Goal: Contribute content: Contribute content

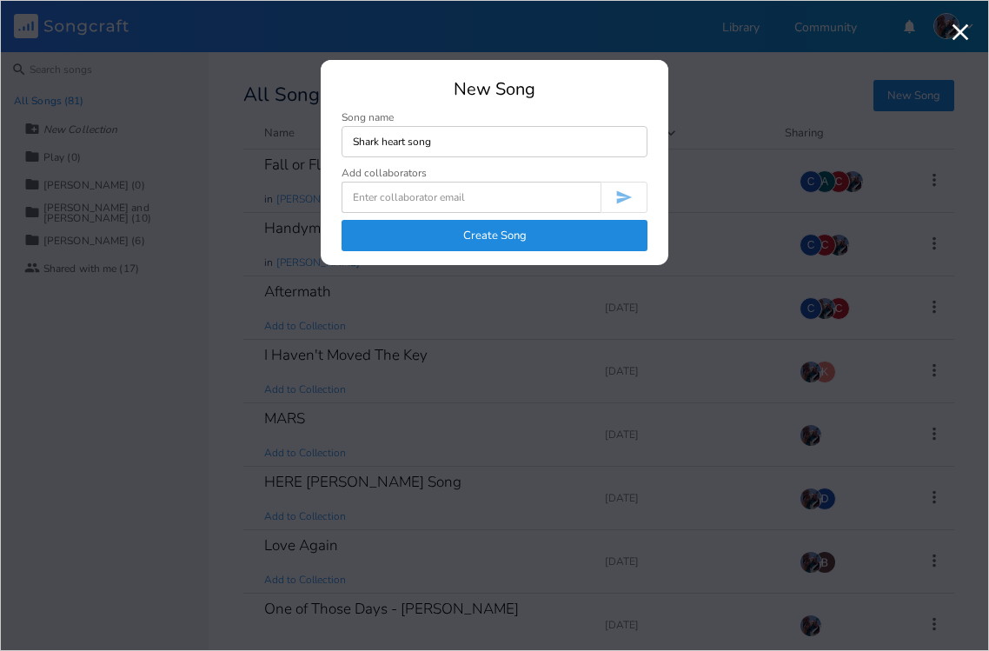
type input "Shark heart song"
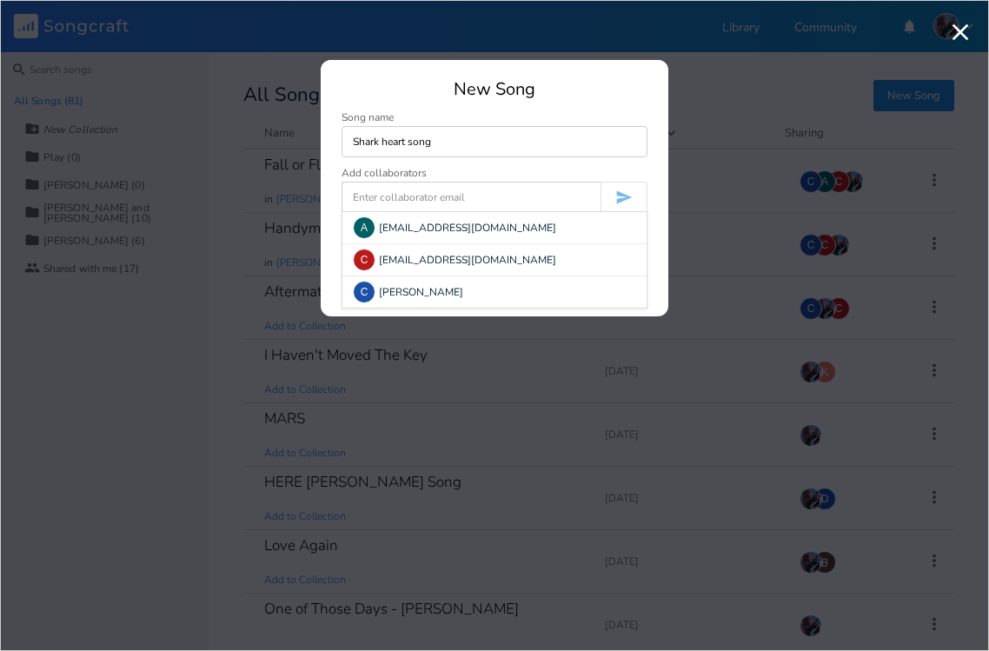
click at [441, 200] on input at bounding box center [470, 197] width 259 height 31
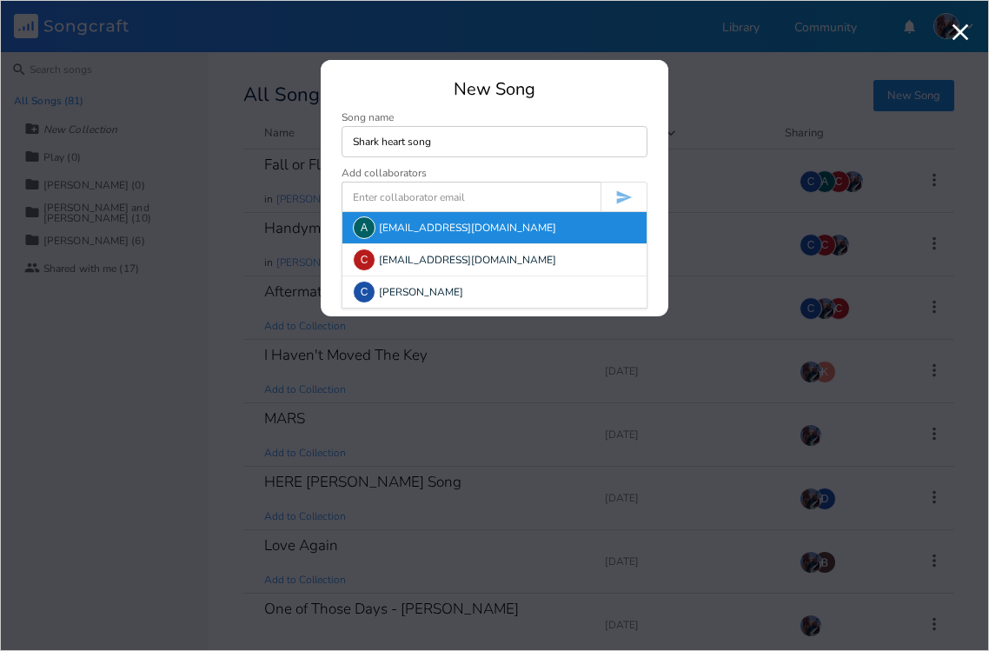
click at [434, 229] on div "A [EMAIL_ADDRESS][DOMAIN_NAME]" at bounding box center [494, 227] width 304 height 31
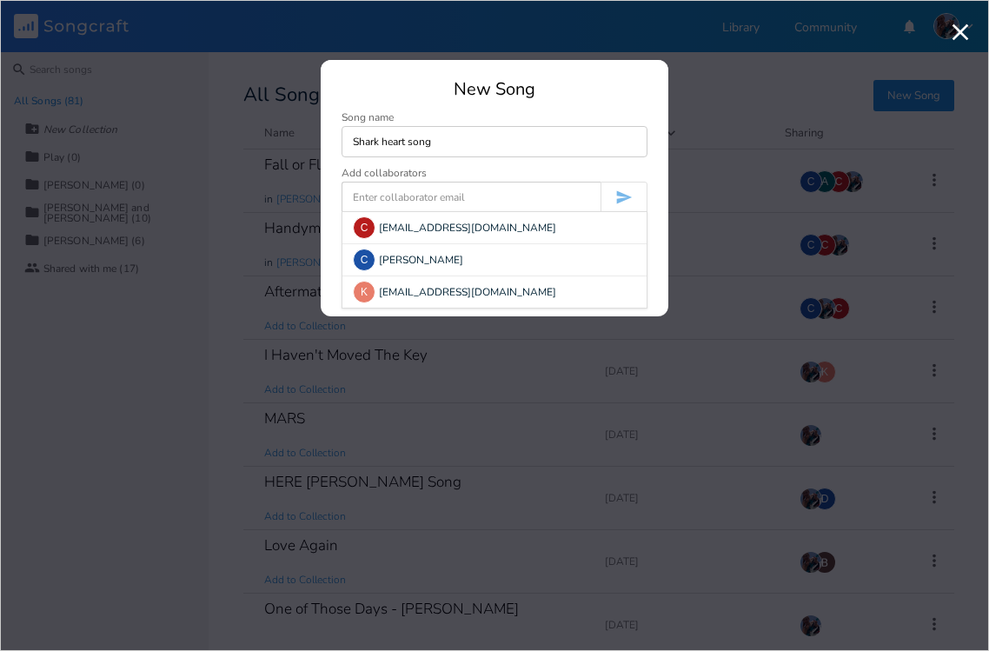
click at [478, 195] on input at bounding box center [470, 197] width 259 height 31
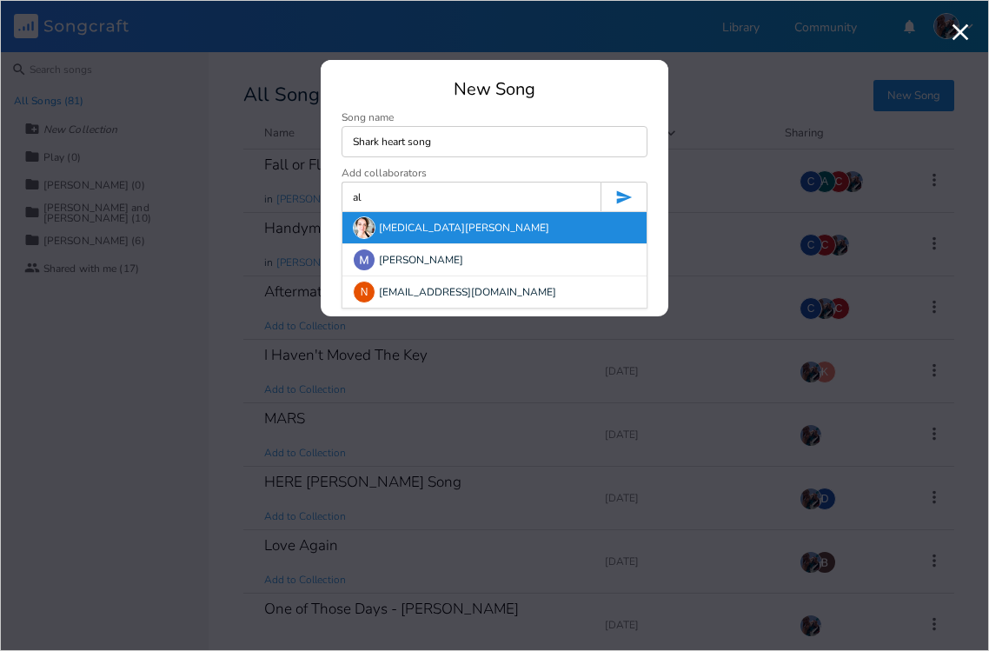
type input "al"
click at [412, 228] on div "[MEDICAL_DATA][PERSON_NAME]" at bounding box center [494, 227] width 304 height 31
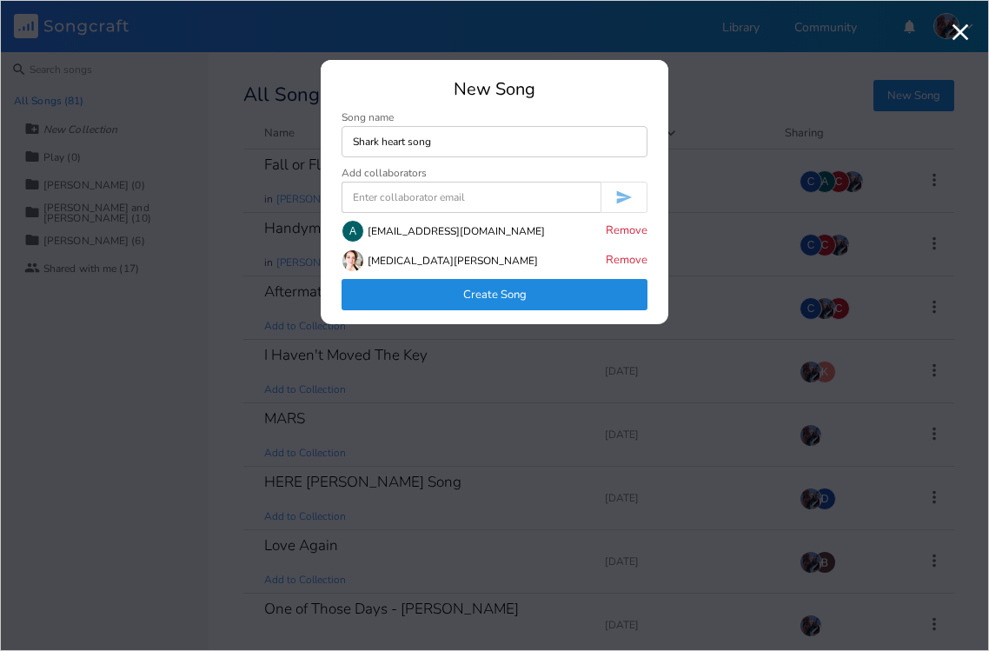
click at [472, 198] on input at bounding box center [470, 197] width 259 height 31
drag, startPoint x: 384, startPoint y: 200, endPoint x: 351, endPoint y: 200, distance: 33.0
click at [351, 200] on input "[PERSON_NAME]" at bounding box center [470, 197] width 259 height 31
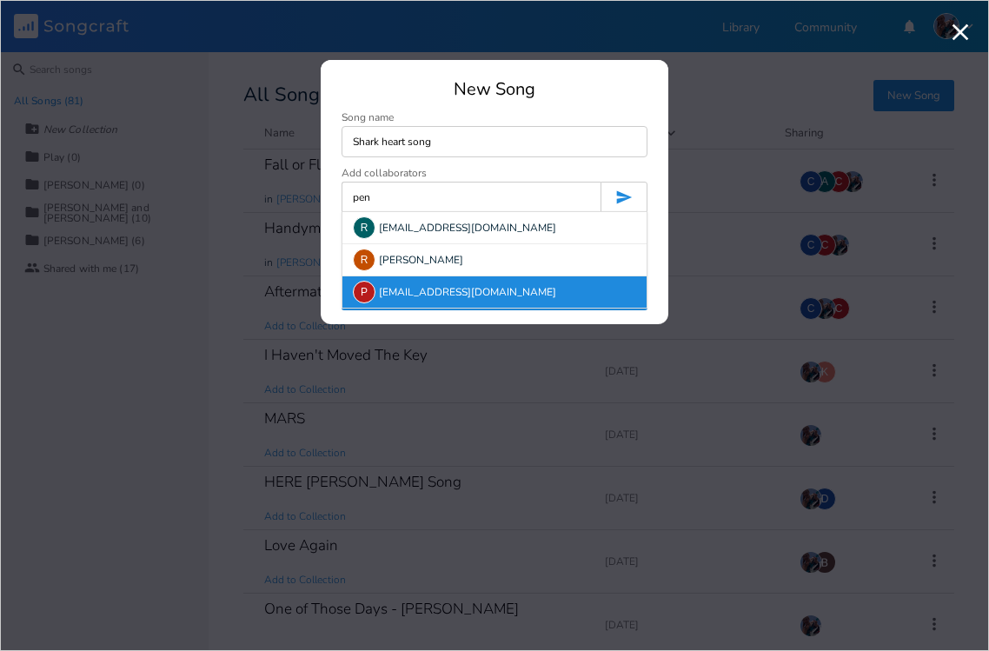
type input "pen"
click at [413, 290] on div "P [EMAIL_ADDRESS][DOMAIN_NAME]" at bounding box center [494, 291] width 304 height 31
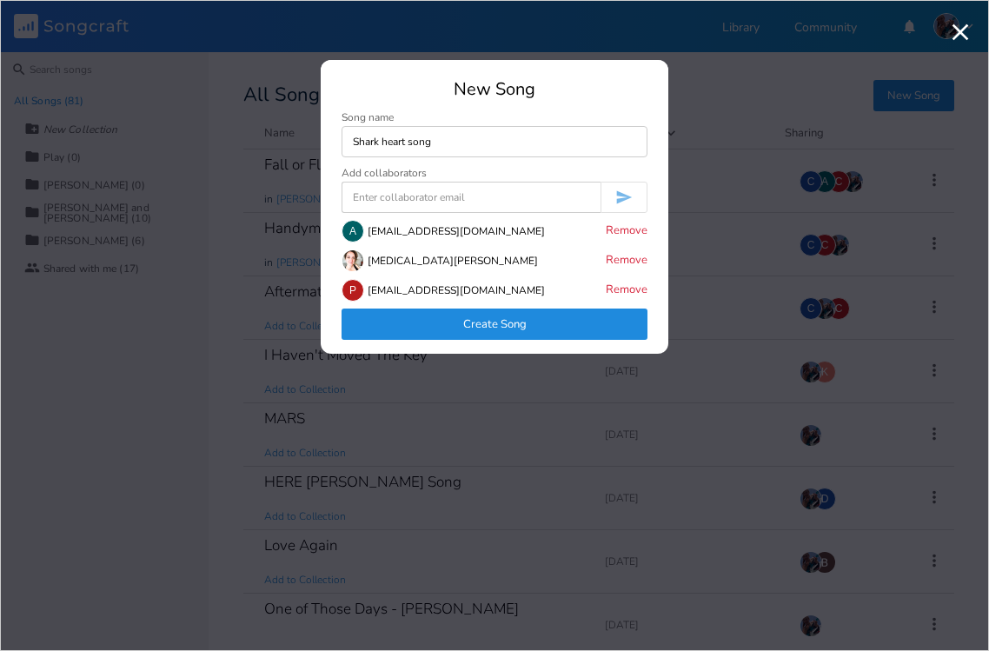
click at [499, 328] on button "Create Song" at bounding box center [494, 323] width 306 height 31
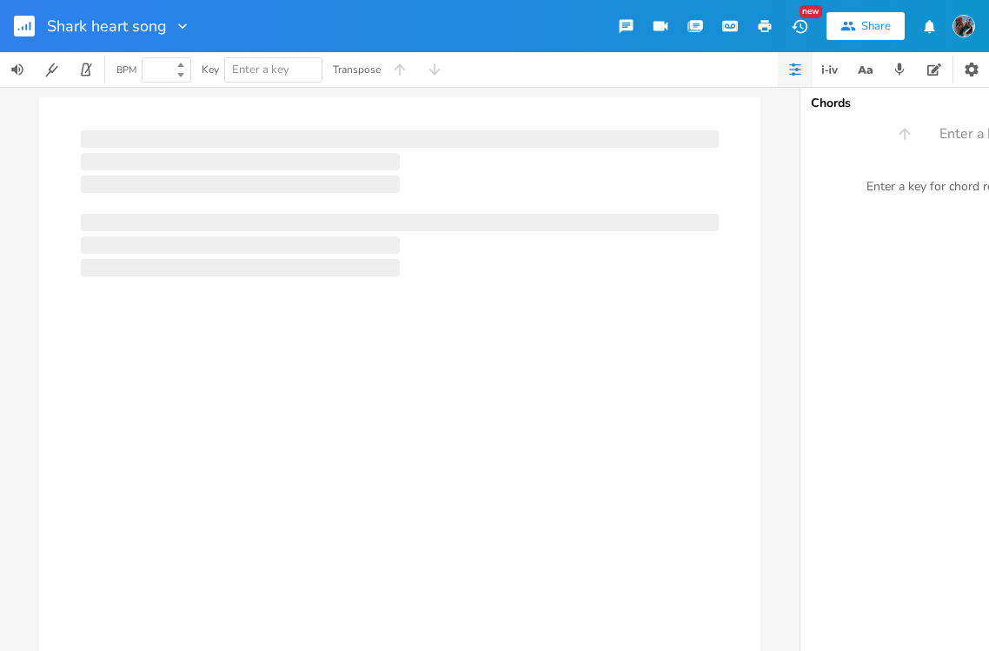
type input "100"
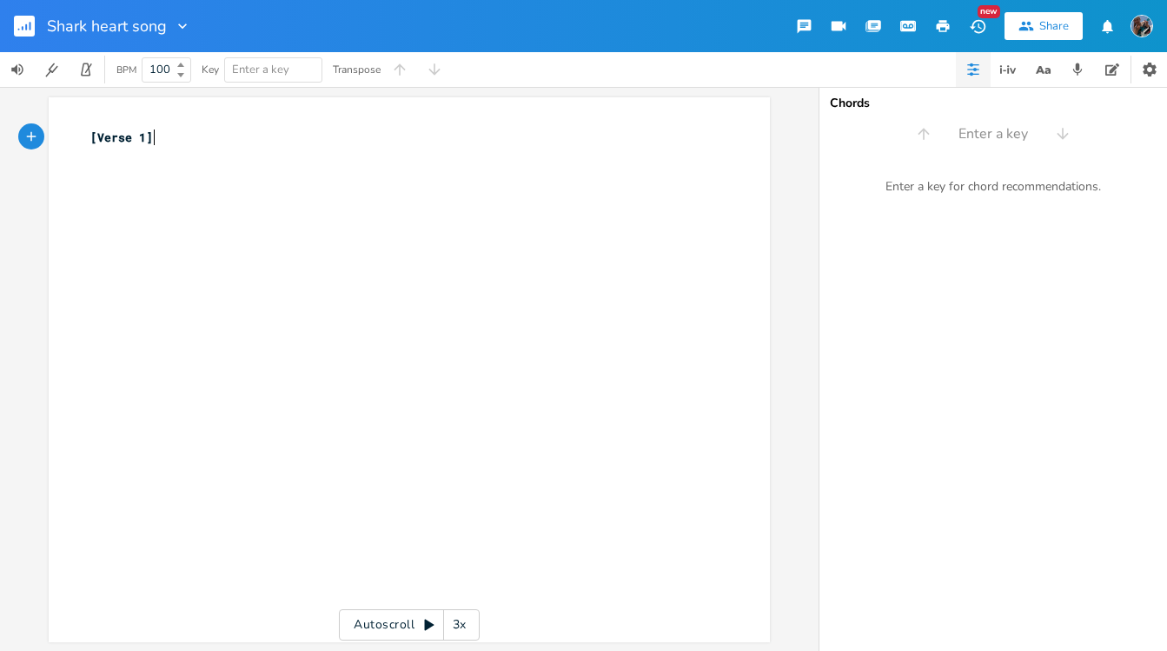
scroll to position [0, 1]
click at [157, 137] on pre "[Verse 1]" at bounding box center [400, 138] width 627 height 18
type textarea "random r"
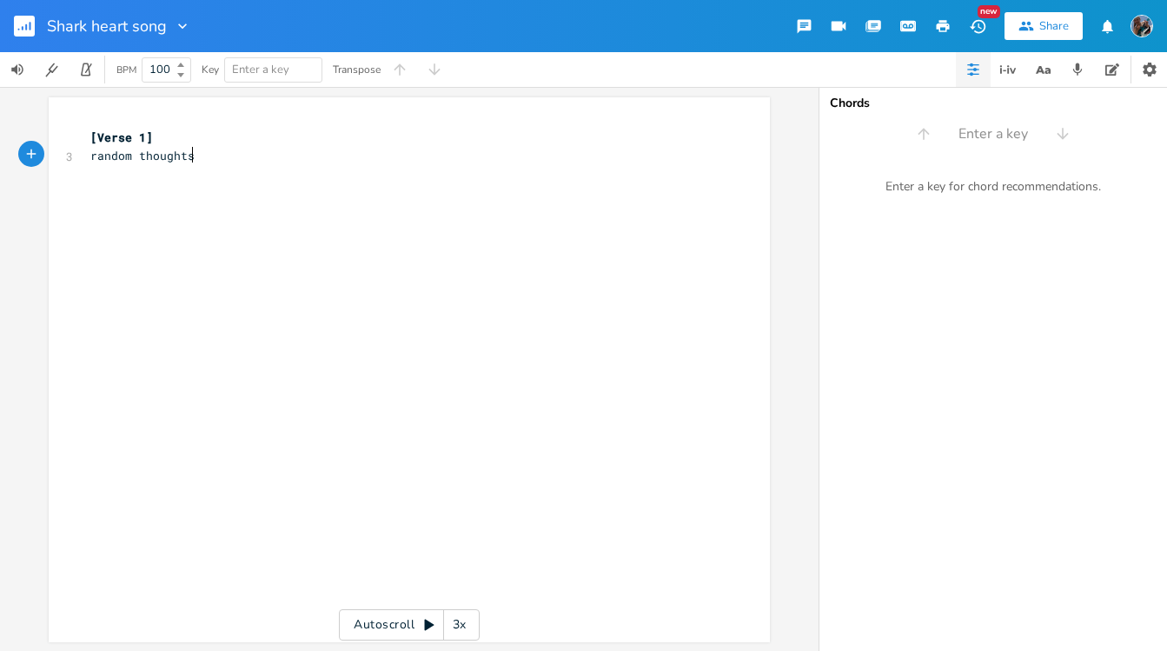
type textarea "thoughts,"
type textarea ", words and lines:"
type textarea "unexpected eveo"
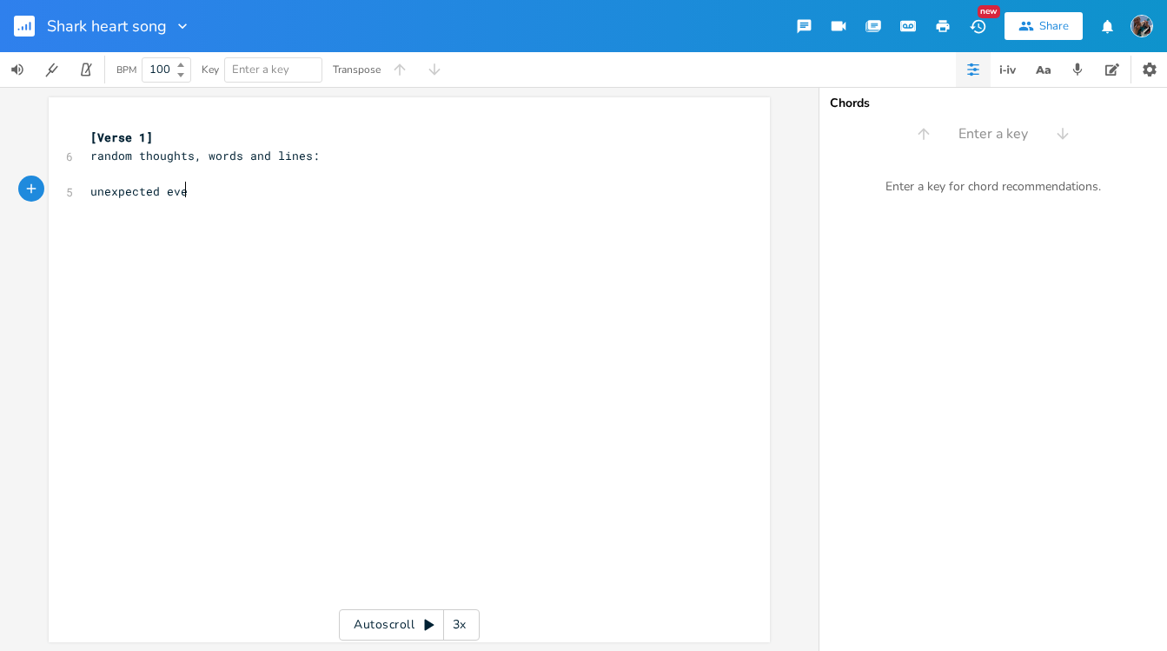
scroll to position [0, 73]
type textarea "olution"
type textarea "You're just a metphon"
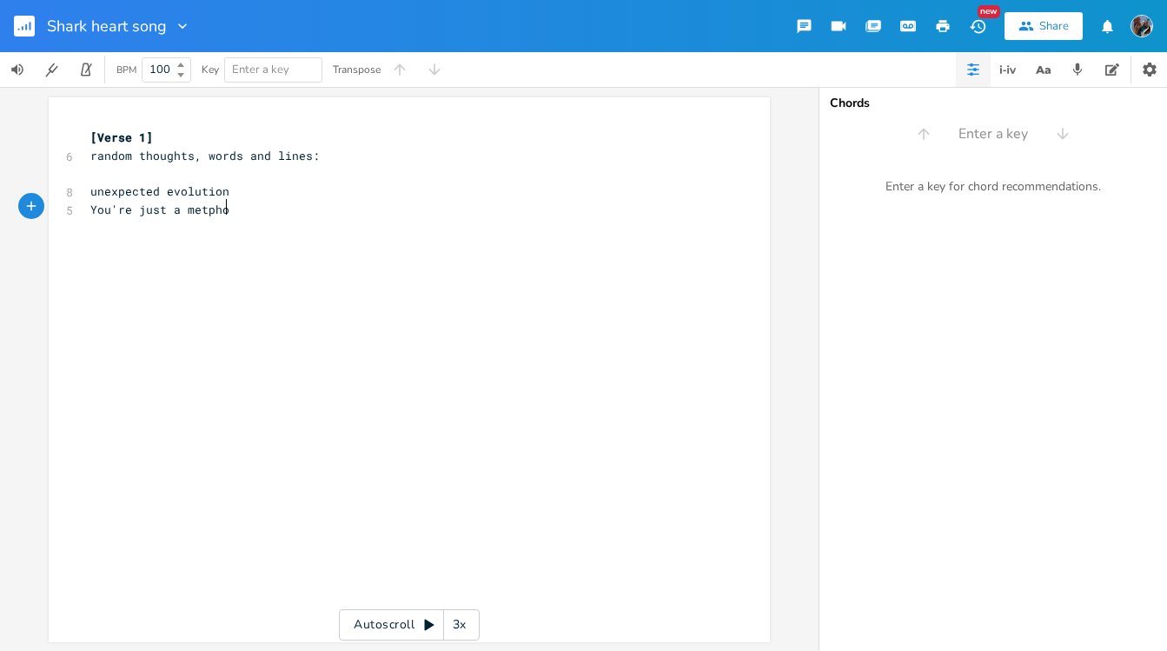
type textarea "r"
click at [200, 210] on span "You're just a metphor" at bounding box center [163, 210] width 146 height 16
type textarea "a"
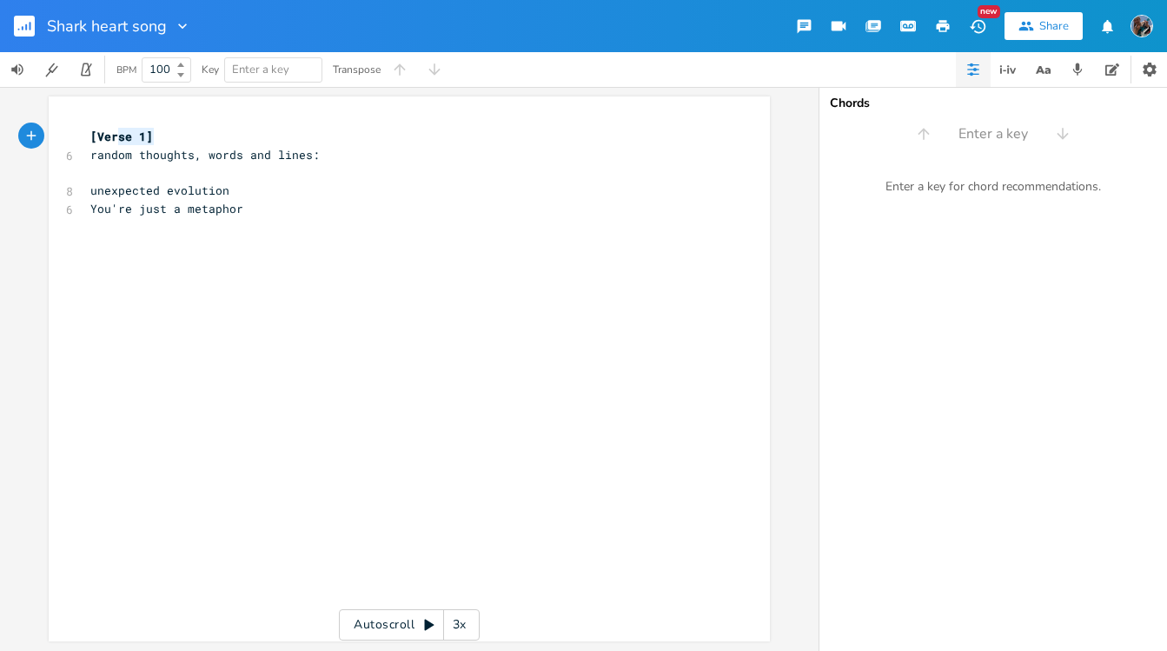
type textarea "[Verse 1]"
drag, startPoint x: 152, startPoint y: 136, endPoint x: 83, endPoint y: 136, distance: 69.5
click at [79, 136] on div "[Verse 1] x [Verse 1] 6 random thoughts, words and lines: ​ 8 unexpected evolut…" at bounding box center [409, 368] width 721 height 545
click at [143, 136] on span "[Verse 1]" at bounding box center [121, 137] width 63 height 16
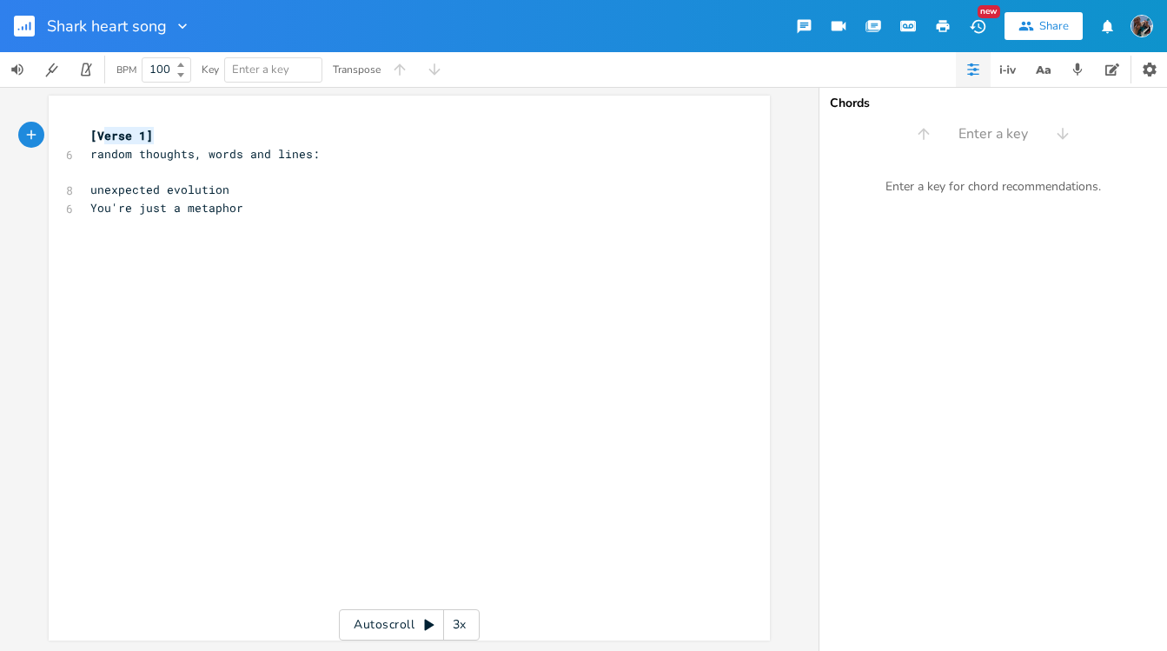
type textarea "[Verse 1]"
drag, startPoint x: 142, startPoint y: 137, endPoint x: 74, endPoint y: 130, distance: 69.0
click at [74, 130] on div "[Verse 1] x [Verse 1] 6 random thoughts, words and lines: ​ 8 unexpected evolut…" at bounding box center [409, 368] width 721 height 545
click at [87, 156] on pre "random thoughts, words and lines:" at bounding box center [400, 155] width 627 height 18
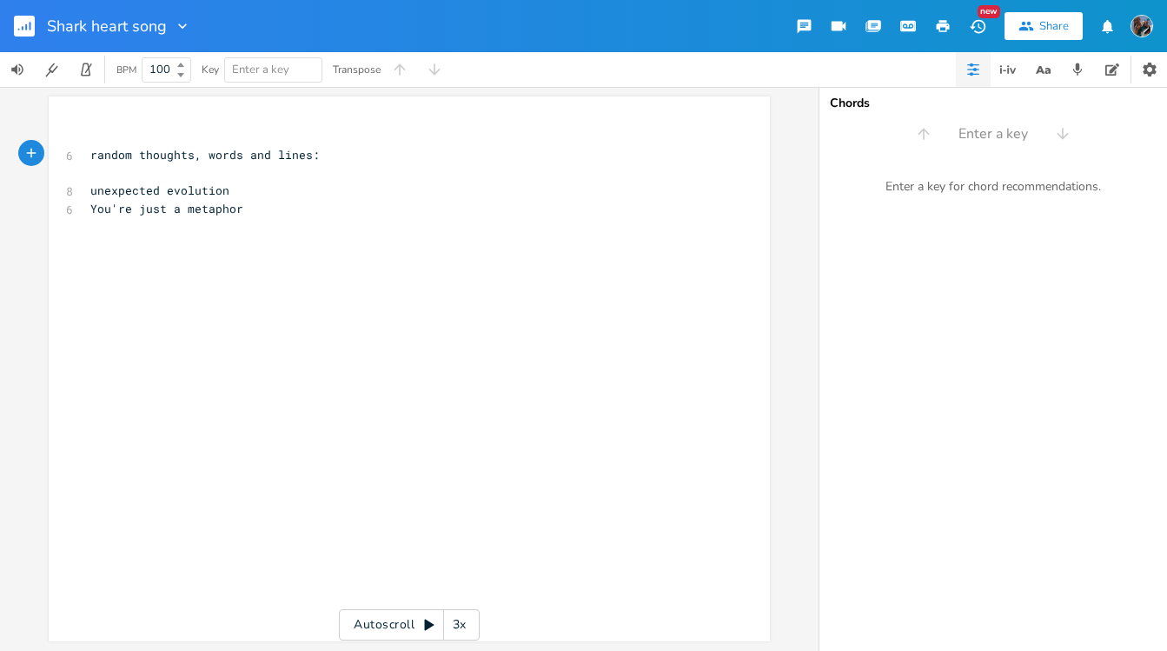
type textarea "["
click at [316, 156] on pre "[random thoughts, words and lines:" at bounding box center [400, 155] width 627 height 18
type textarea "]"
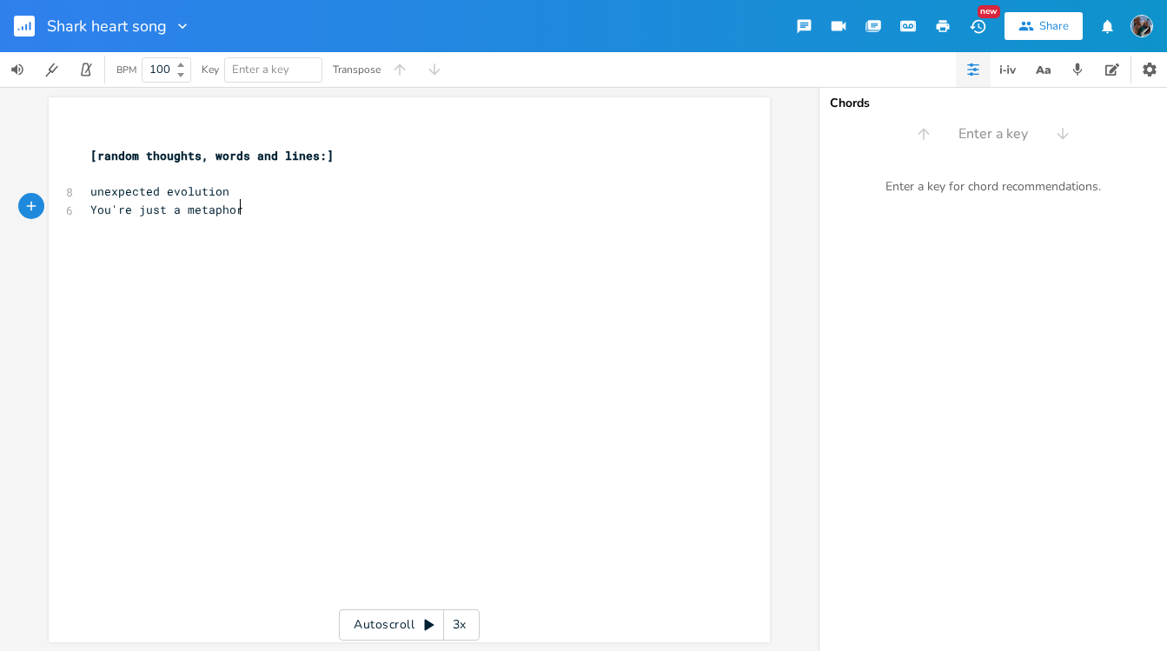
drag, startPoint x: 248, startPoint y: 207, endPoint x: 444, endPoint y: 159, distance: 201.3
click at [251, 207] on pre "You're just a metaphor" at bounding box center [400, 210] width 627 height 18
type textarea "I'll pretend you're in [GEOGRAPHIC_DATA]"
